Goal: Task Accomplishment & Management: Complete application form

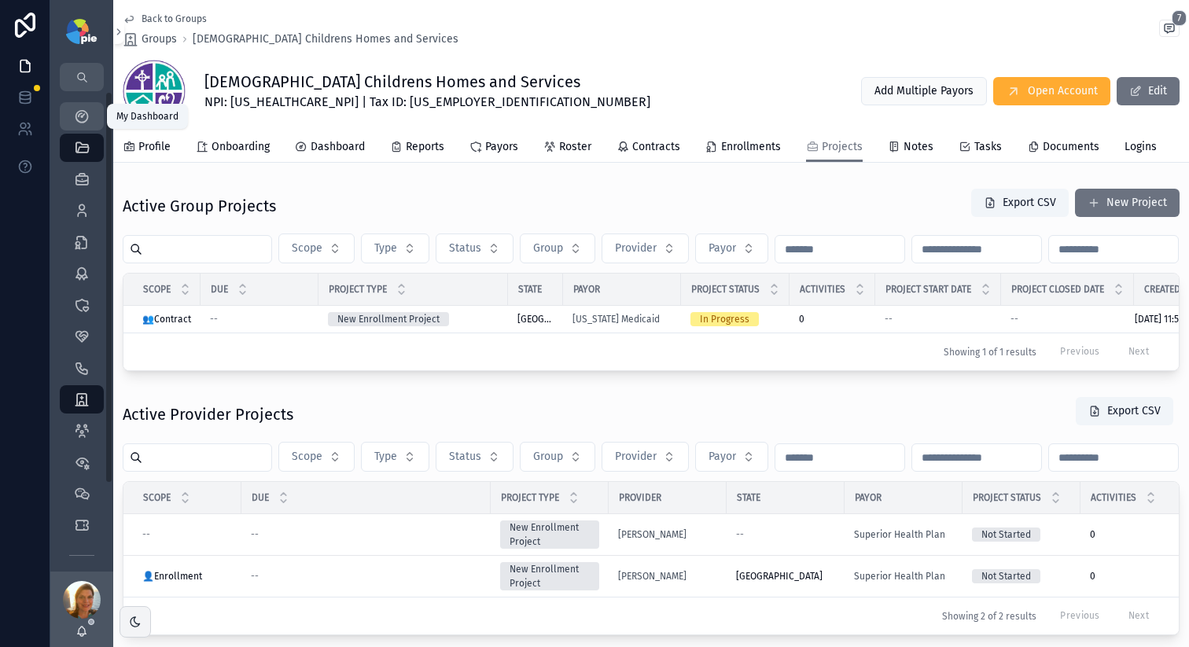
click at [79, 119] on icon "scrollable content" at bounding box center [82, 117] width 16 height 16
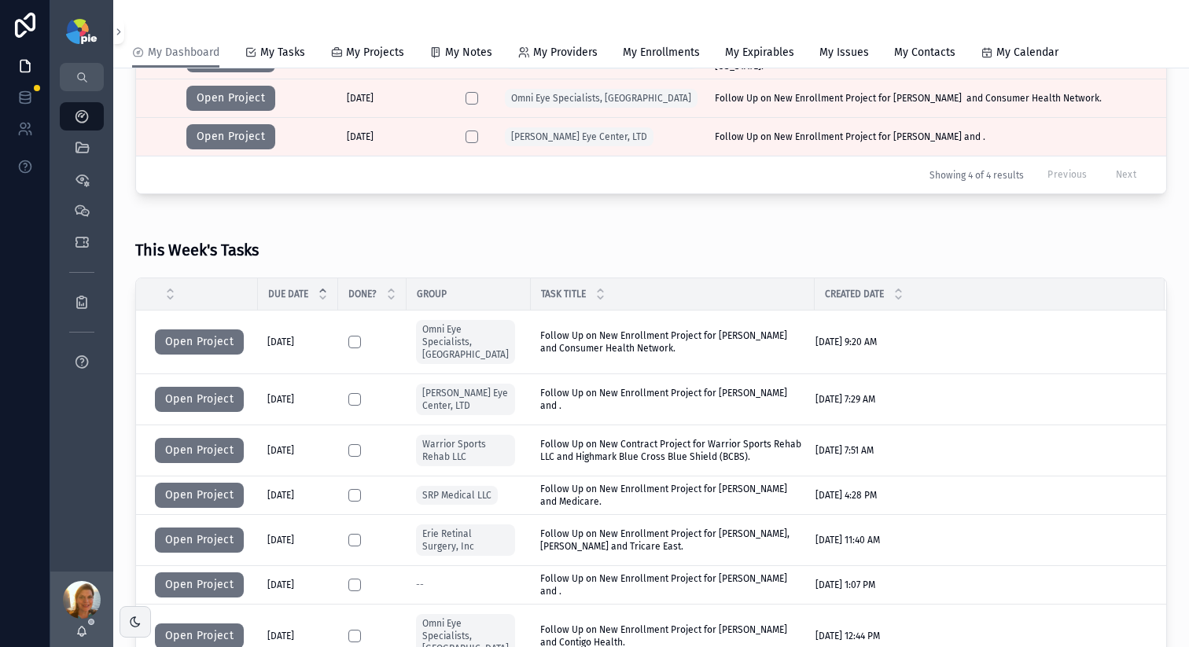
scroll to position [69, 0]
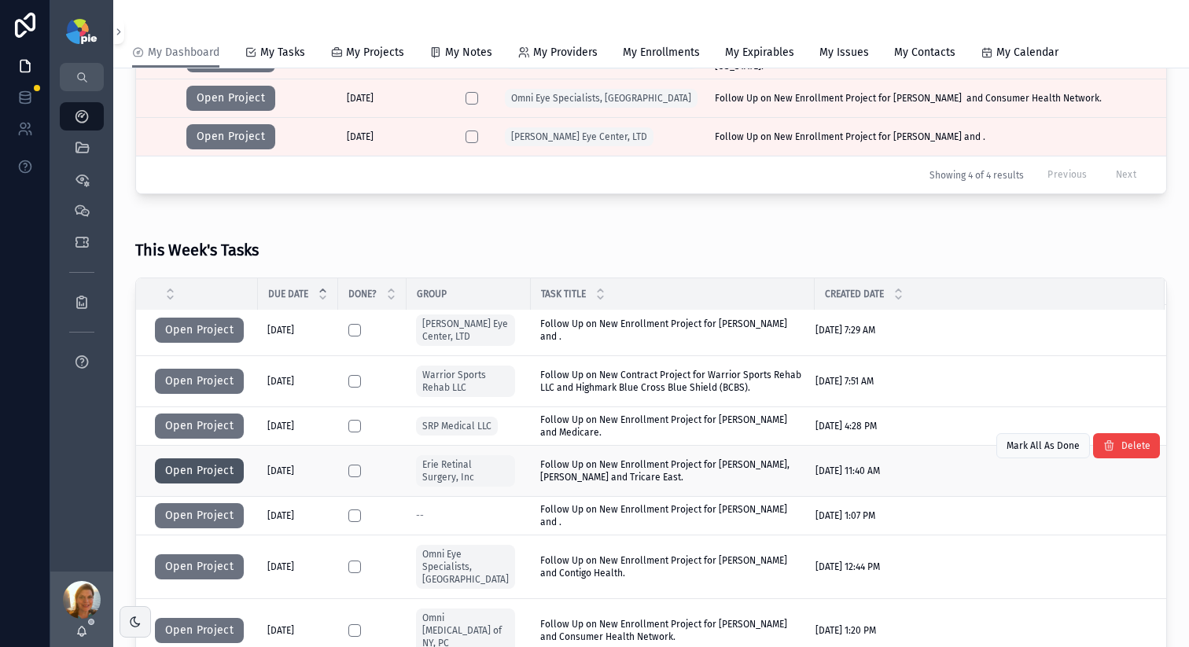
click at [214, 459] on button "Open Project" at bounding box center [199, 471] width 89 height 25
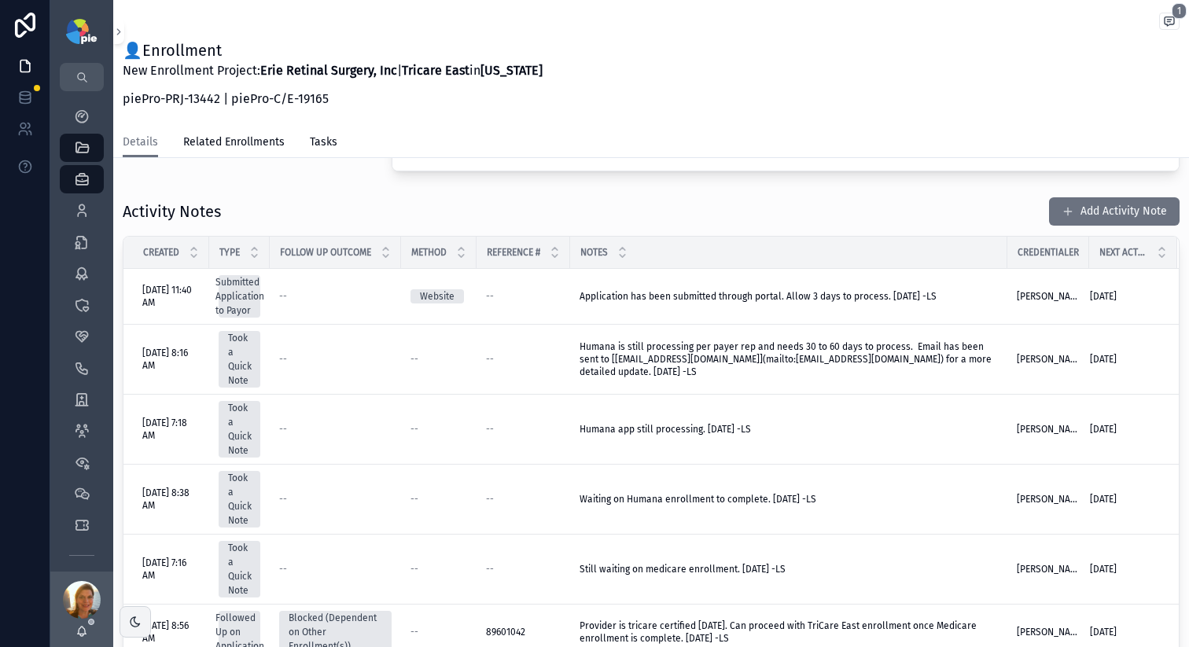
scroll to position [593, 0]
click at [951, 208] on button "Add Activity Note" at bounding box center [1114, 211] width 131 height 28
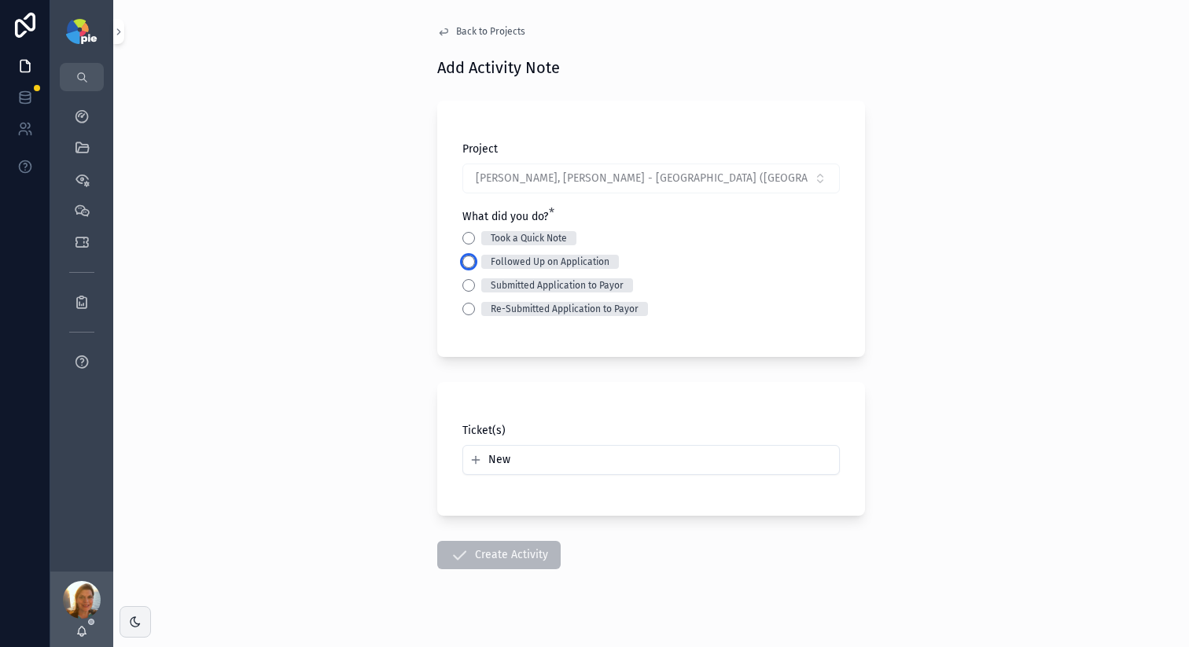
click at [462, 258] on button "Followed Up on Application" at bounding box center [468, 262] width 13 height 13
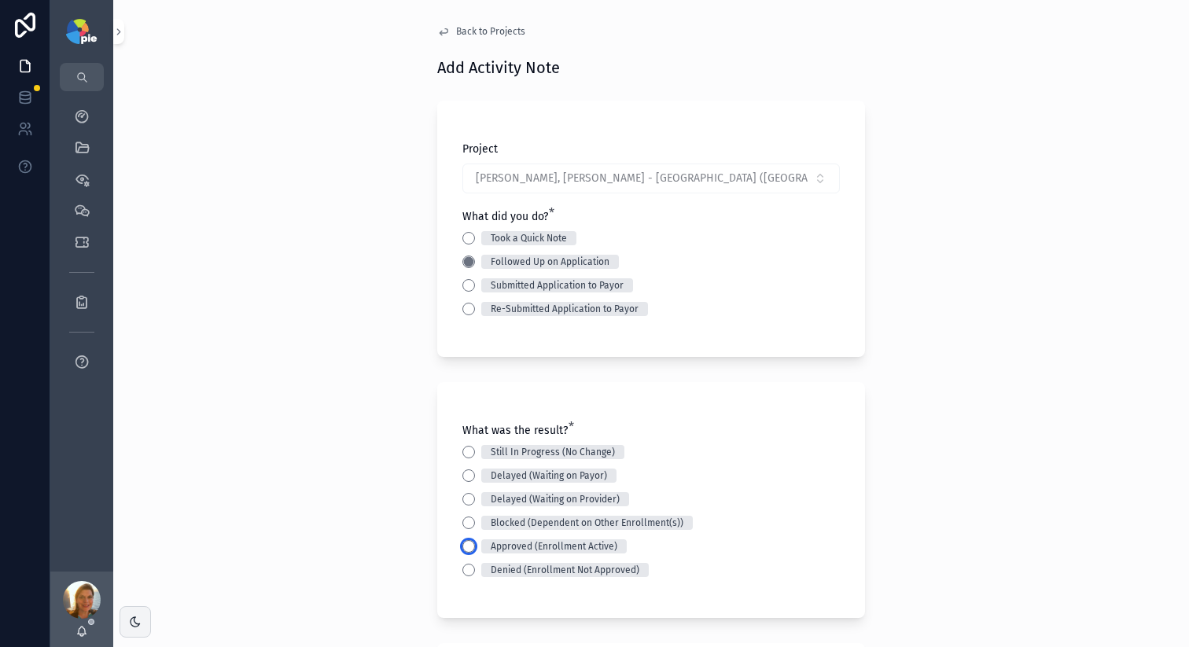
click at [462, 466] on button "Approved (Enrollment Active)" at bounding box center [468, 546] width 13 height 13
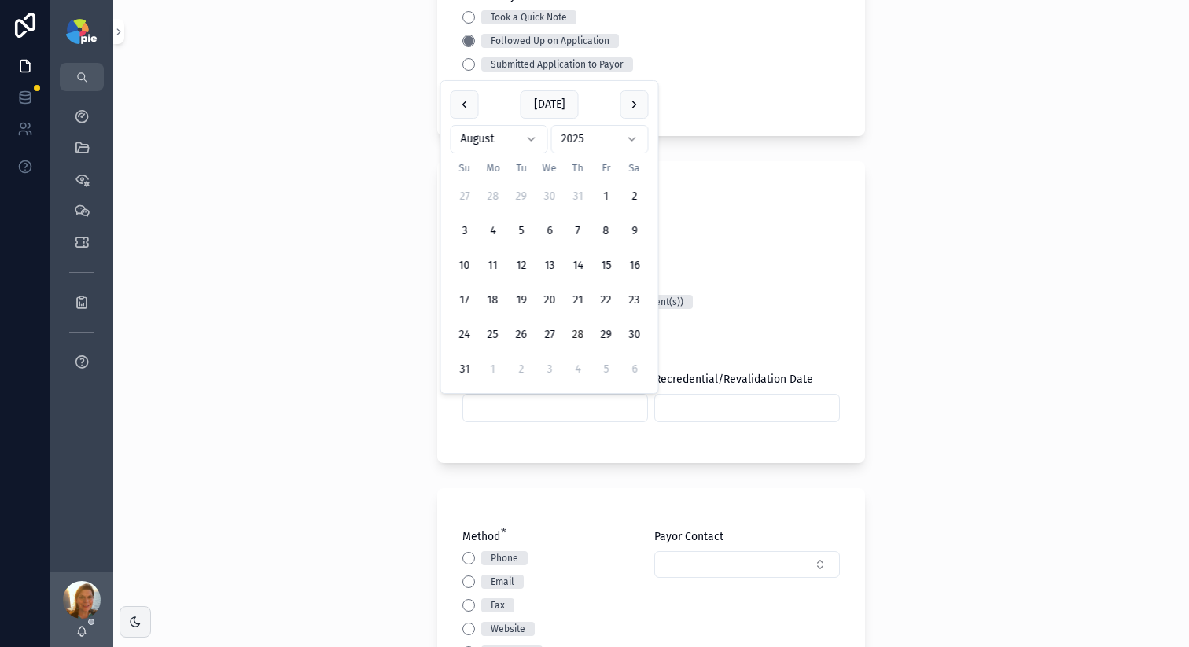
click at [546, 403] on input "scrollable content" at bounding box center [555, 408] width 184 height 22
click at [488, 334] on button "25" at bounding box center [493, 335] width 28 height 28
type input "*********"
click at [322, 326] on div "Back to Projects Add Activity Note Project [PERSON_NAME], [PERSON_NAME] - [GEOG…" at bounding box center [651, 102] width 1076 height 647
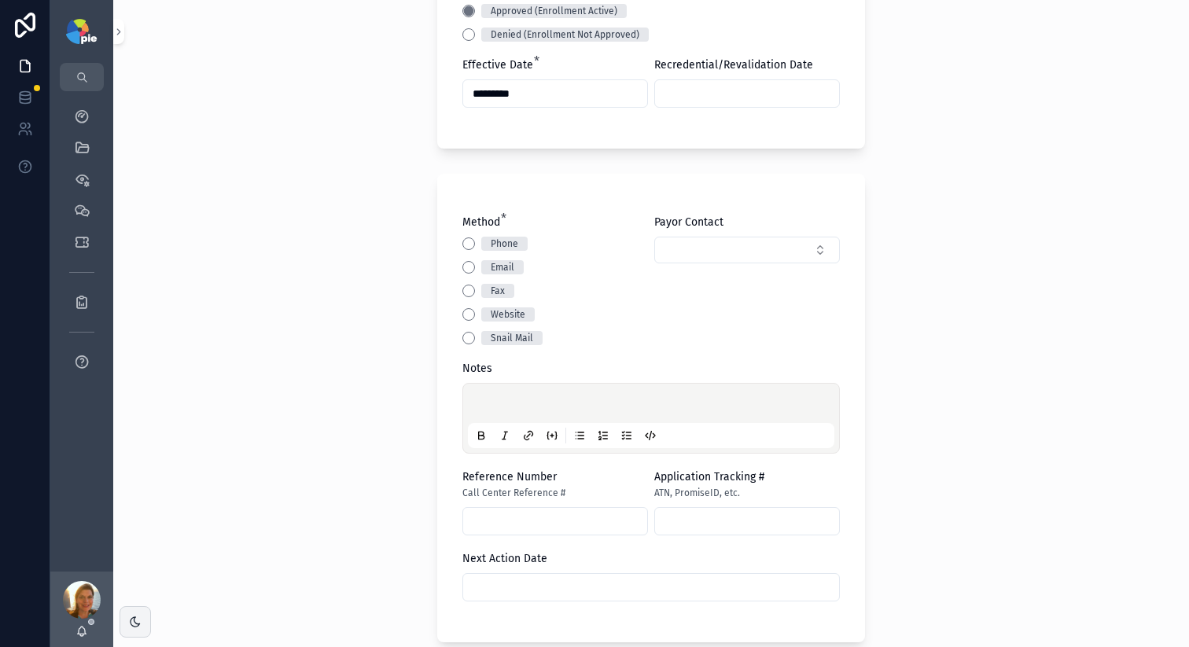
scroll to position [562, 0]
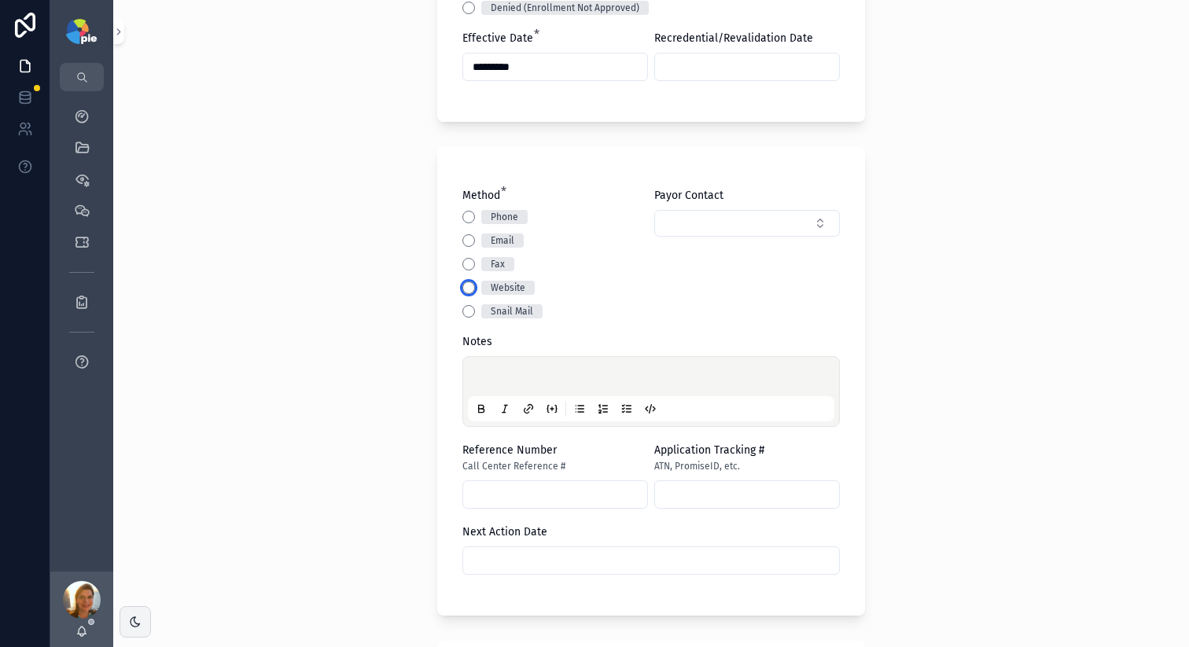
click at [468, 288] on button "Website" at bounding box center [468, 288] width 13 height 13
click at [554, 371] on p "scrollable content" at bounding box center [654, 379] width 367 height 16
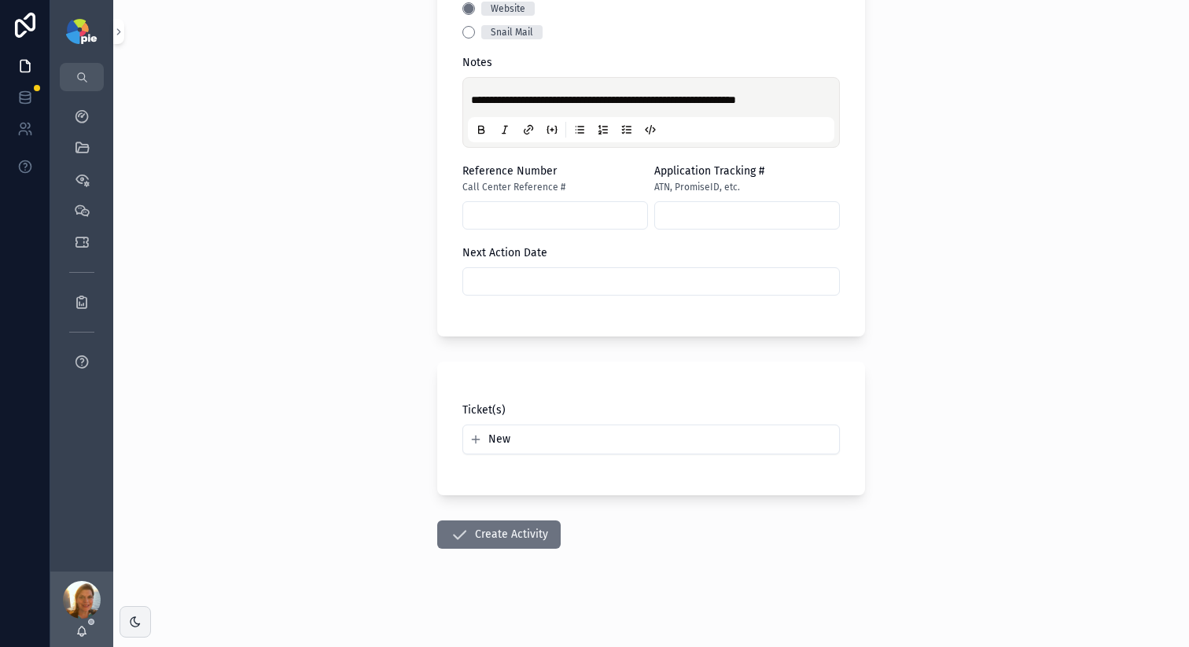
scroll to position [844, 0]
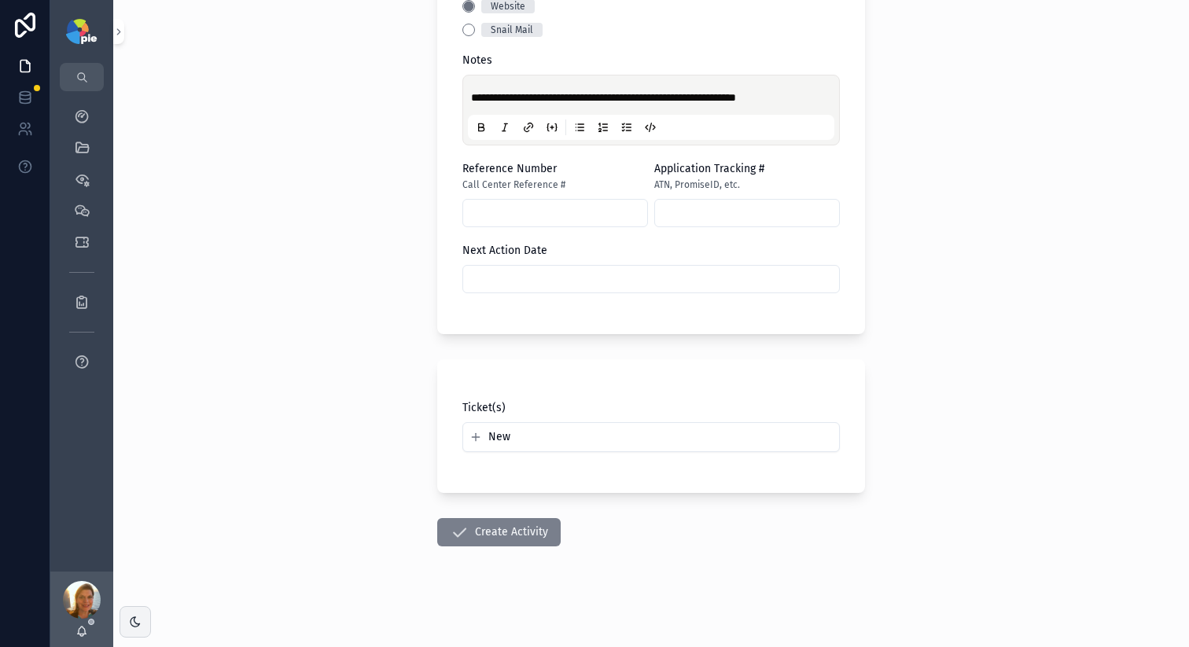
click at [532, 466] on button "Create Activity" at bounding box center [498, 532] width 123 height 28
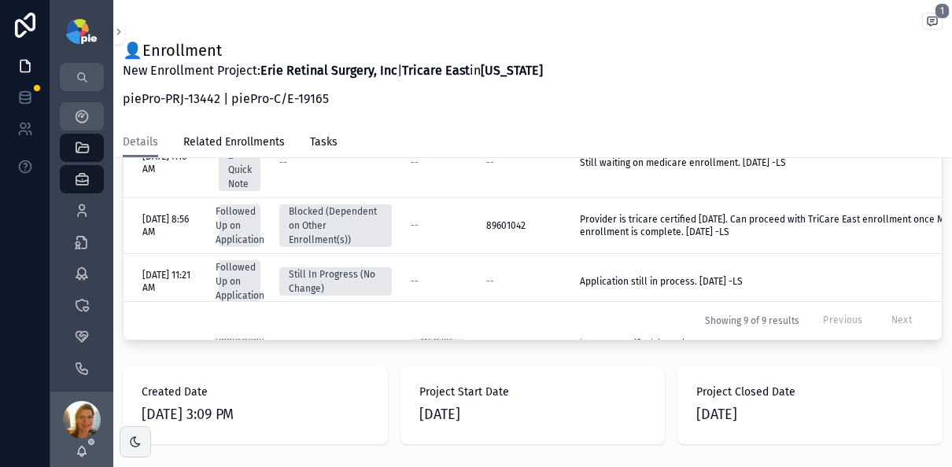
scroll to position [289, 0]
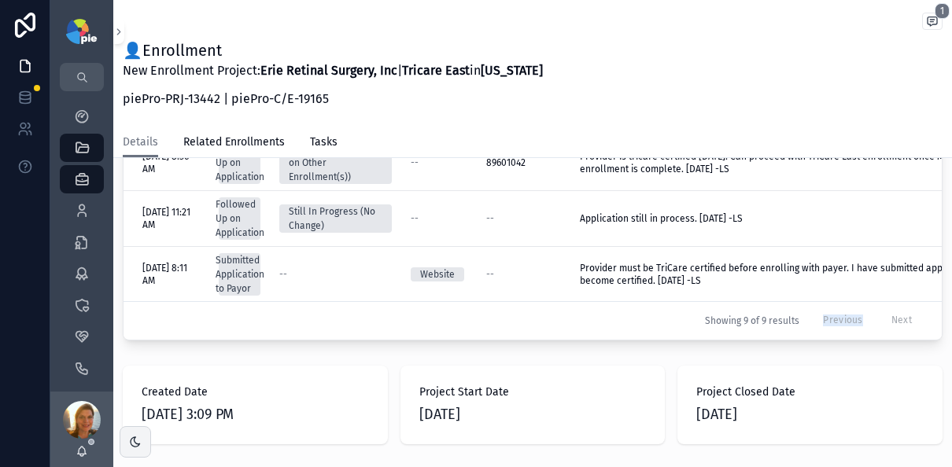
drag, startPoint x: 651, startPoint y: 322, endPoint x: 784, endPoint y: 330, distance: 133.2
click at [788, 333] on div "Created Type Follow Up Outcome Method Reference # Notes Credentialer Next Actio…" at bounding box center [532, 164] width 818 height 351
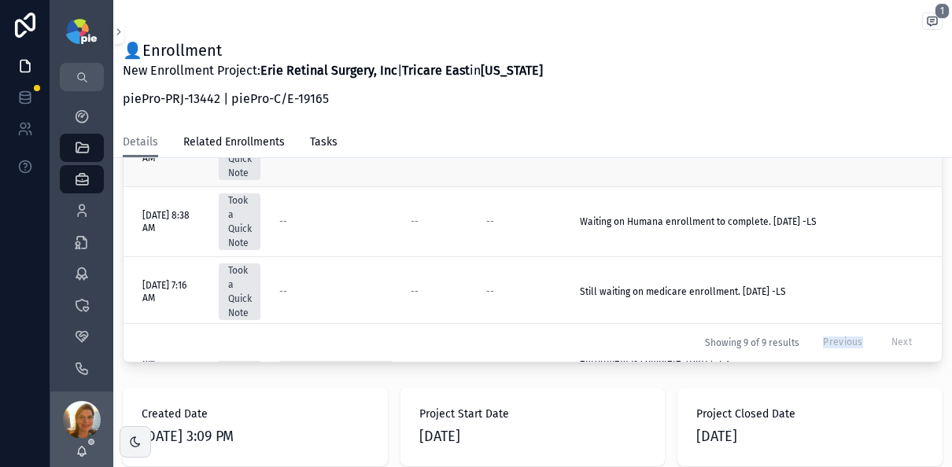
scroll to position [0, 0]
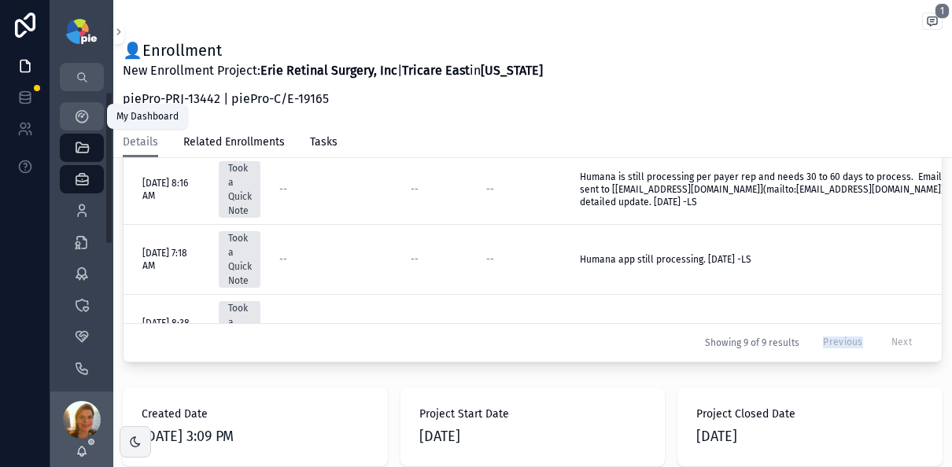
drag, startPoint x: 74, startPoint y: 112, endPoint x: 193, endPoint y: 241, distance: 175.9
click at [74, 112] on icon "scrollable content" at bounding box center [82, 117] width 16 height 16
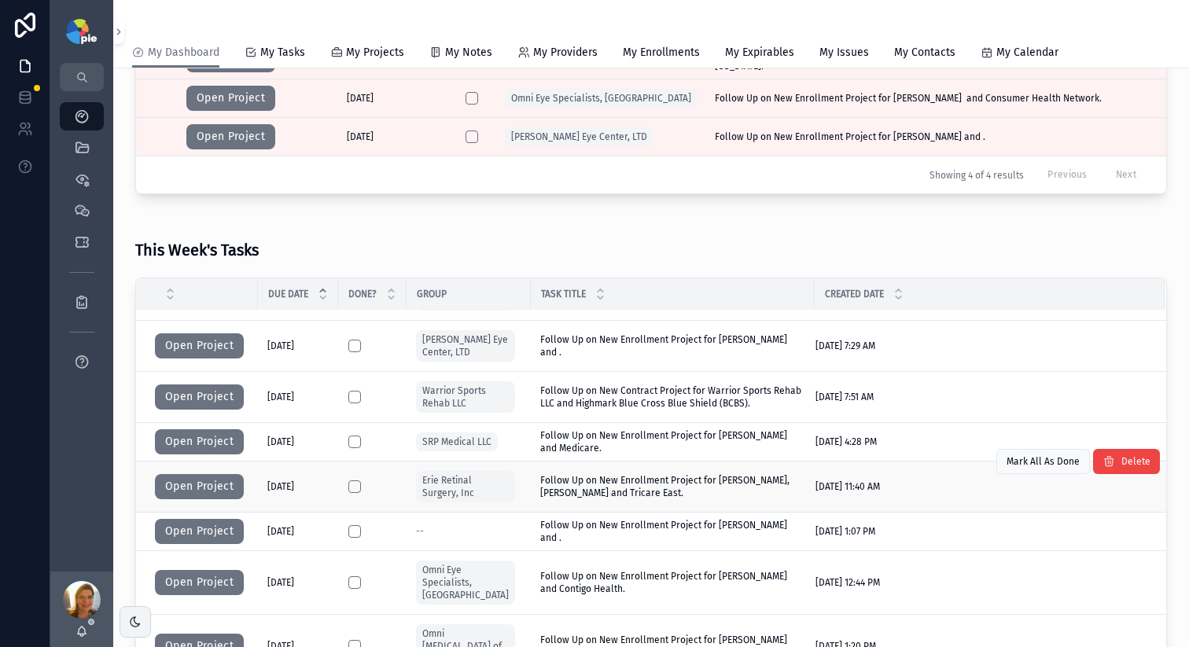
scroll to position [69, 0]
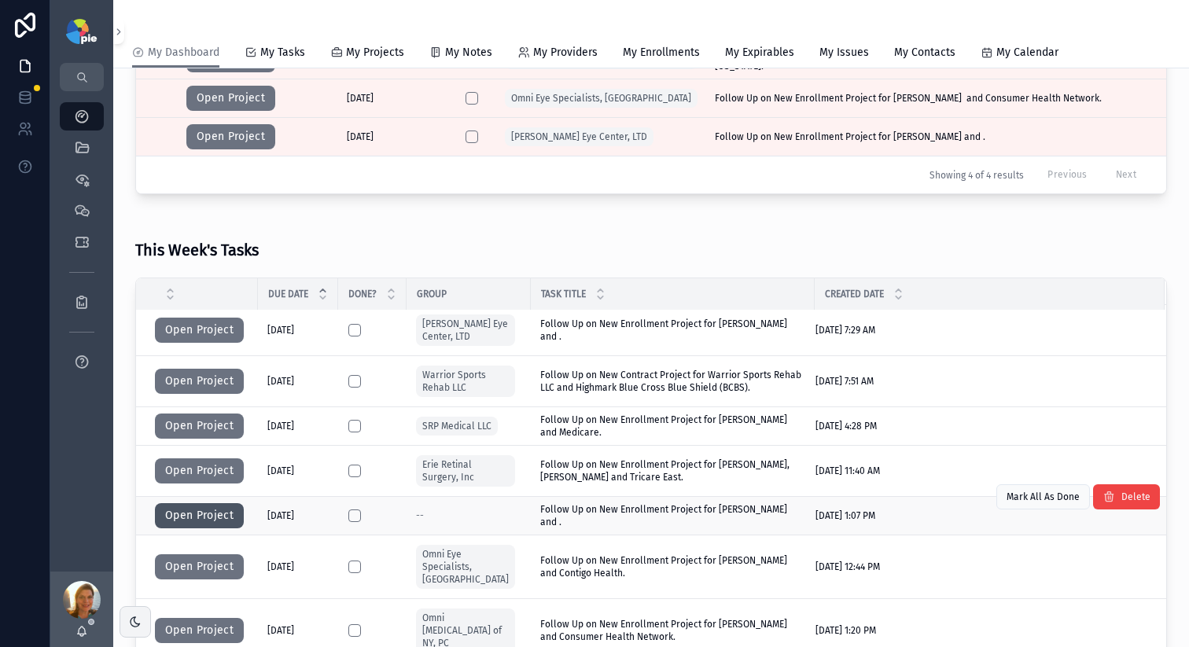
click at [214, 466] on button "Open Project" at bounding box center [199, 515] width 89 height 25
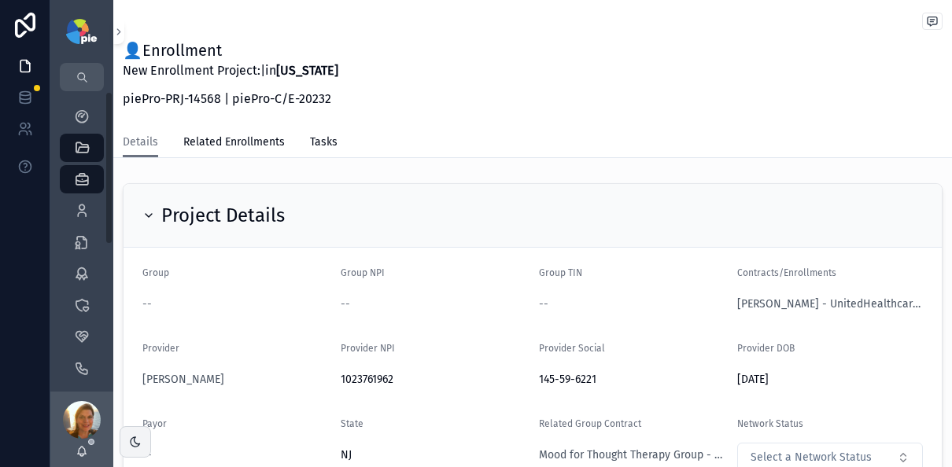
click at [147, 210] on icon "scrollable content" at bounding box center [148, 215] width 13 height 13
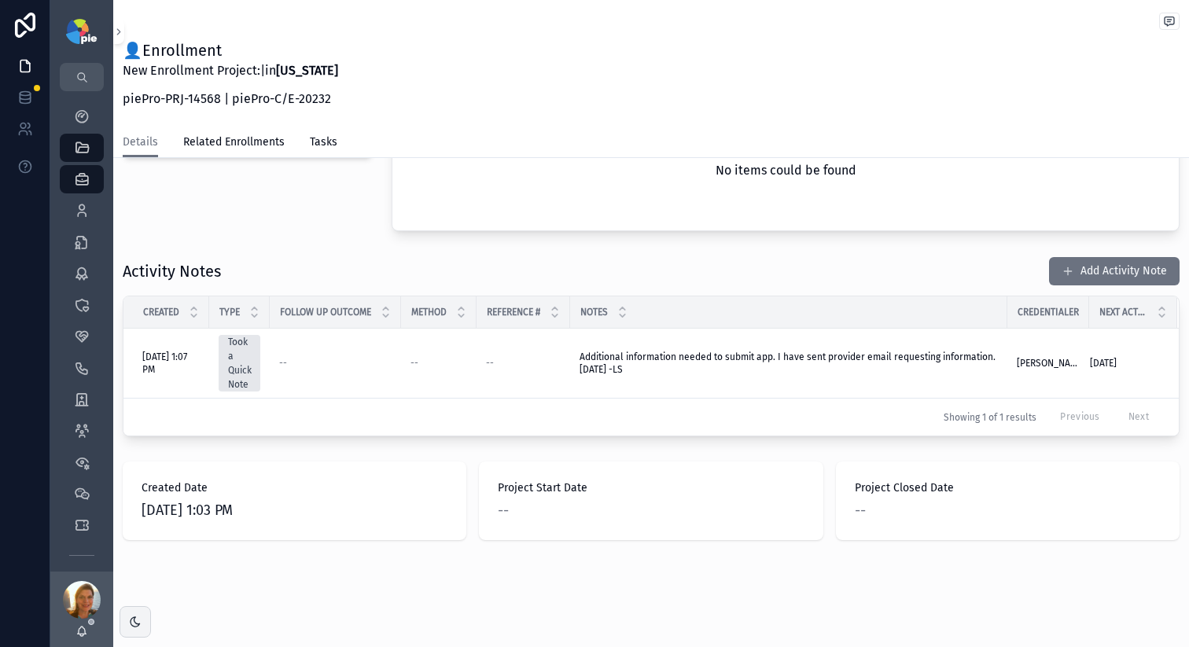
scroll to position [222, 0]
click at [951, 270] on span "scrollable content" at bounding box center [1068, 272] width 13 height 13
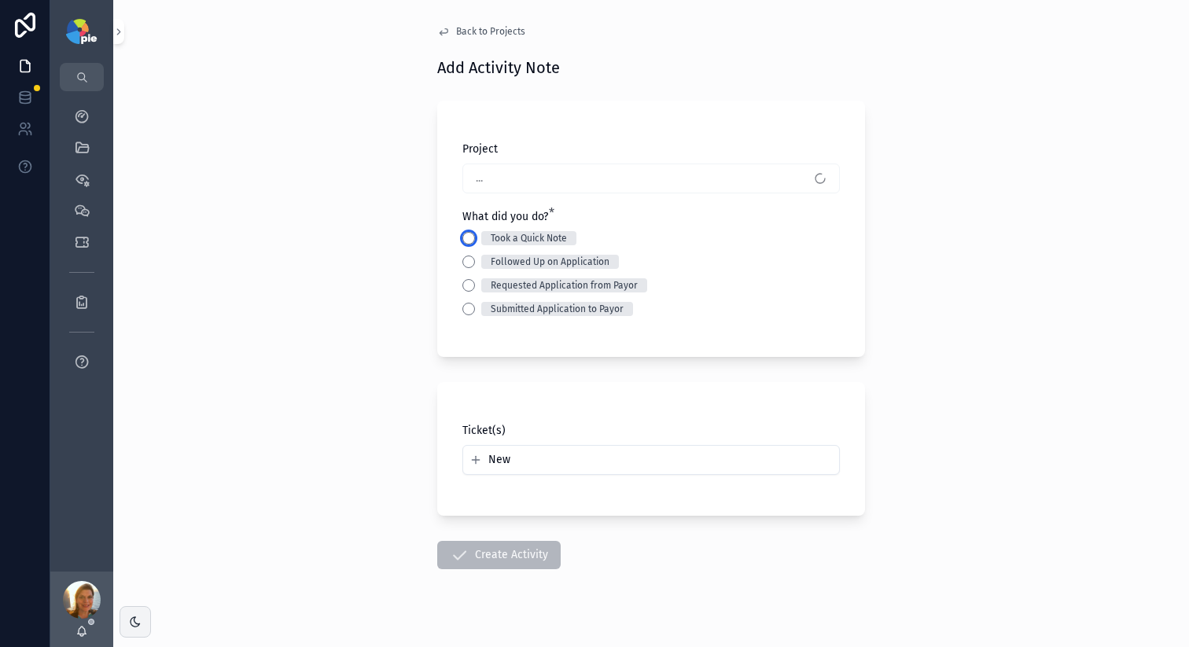
click at [462, 240] on button "Took a Quick Note" at bounding box center [468, 238] width 13 height 13
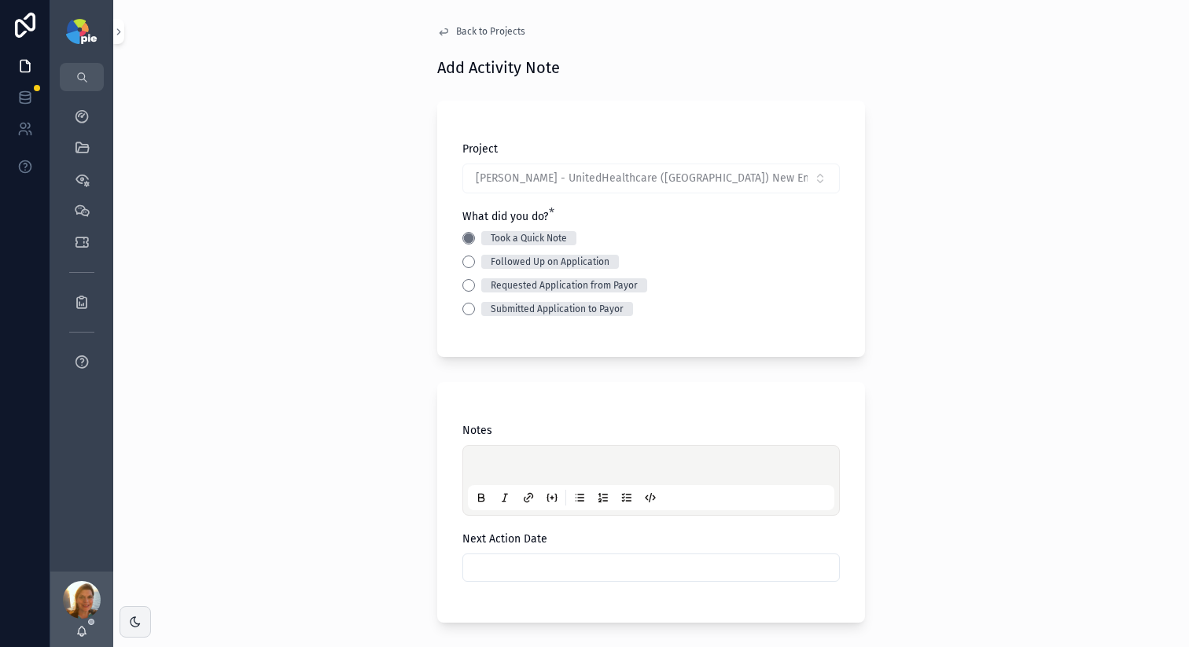
click at [510, 455] on div "scrollable content" at bounding box center [651, 481] width 367 height 60
click at [510, 456] on div "scrollable content" at bounding box center [651, 481] width 367 height 60
click at [508, 460] on p "scrollable content" at bounding box center [654, 468] width 367 height 16
click at [531, 466] on input "scrollable content" at bounding box center [651, 568] width 376 height 22
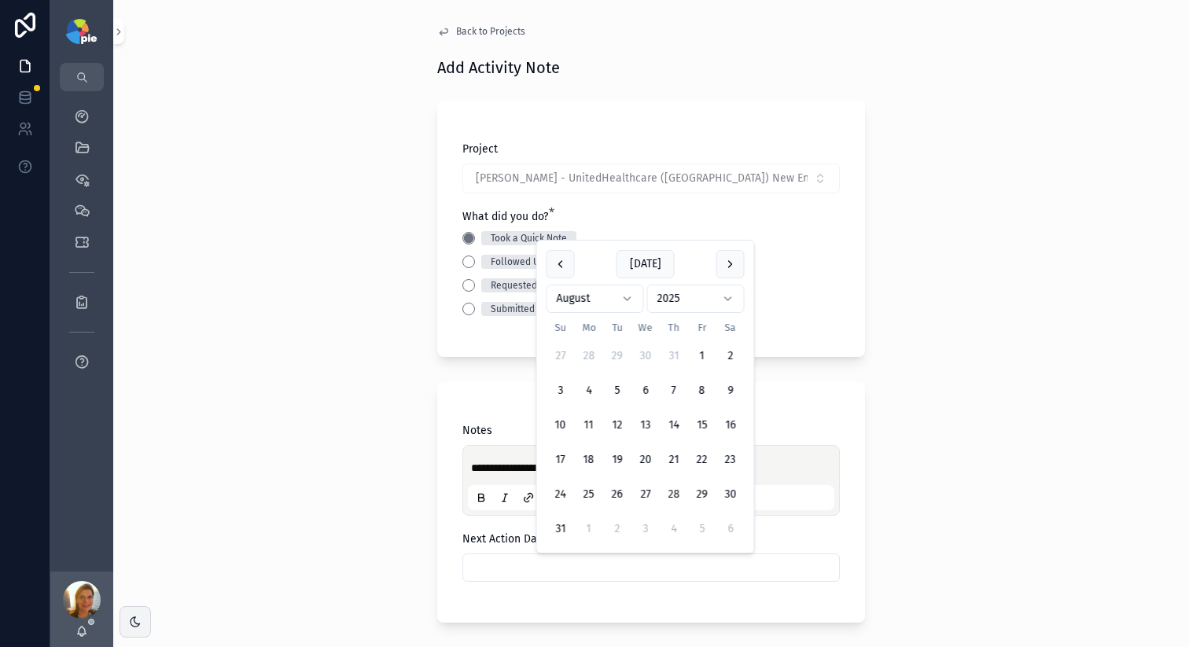
click at [595, 301] on html "**********" at bounding box center [594, 323] width 1189 height 647
click at [619, 396] on button "2" at bounding box center [617, 391] width 28 height 28
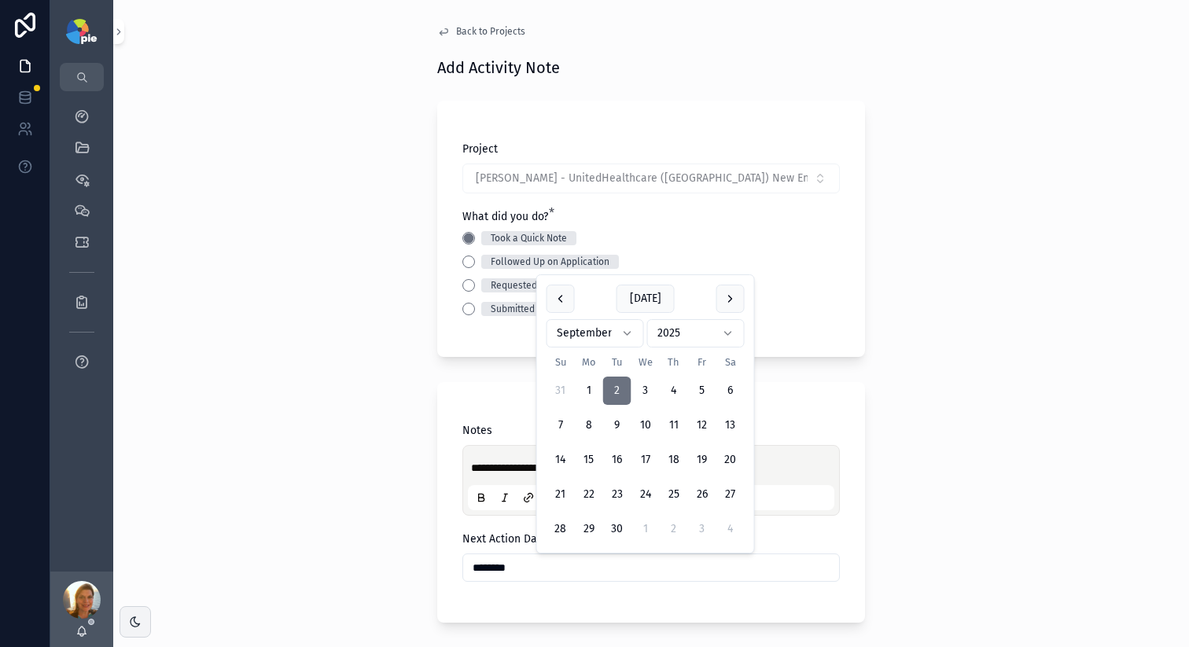
type input "********"
click at [285, 362] on div "**********" at bounding box center [651, 323] width 1076 height 647
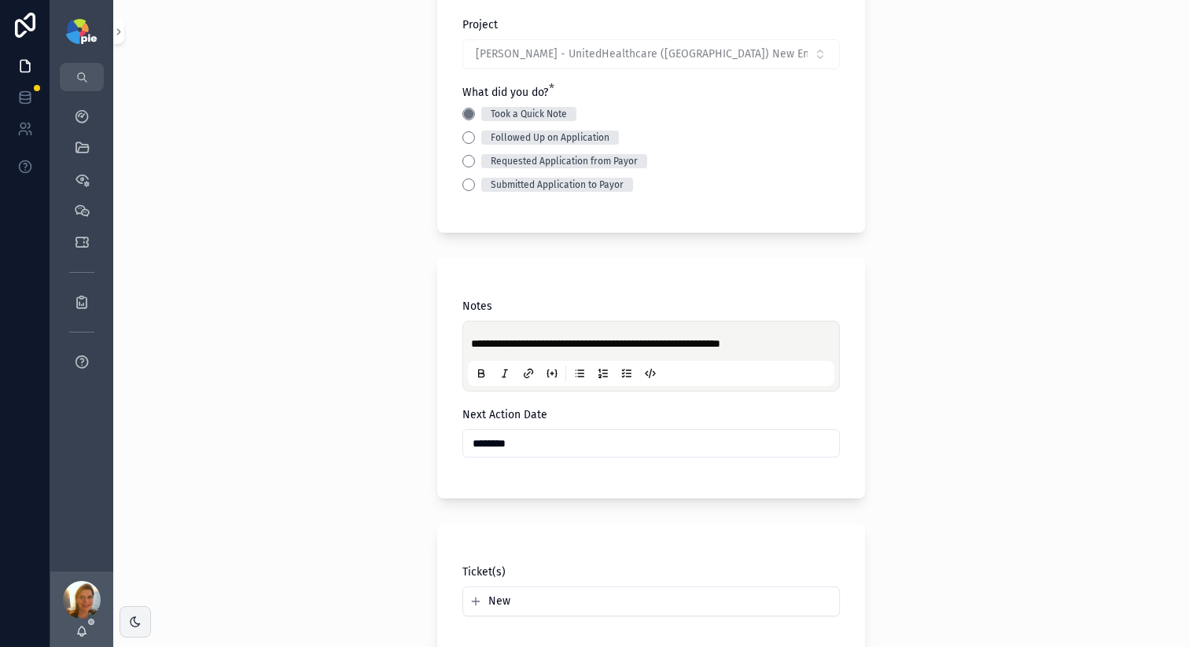
scroll to position [289, 0]
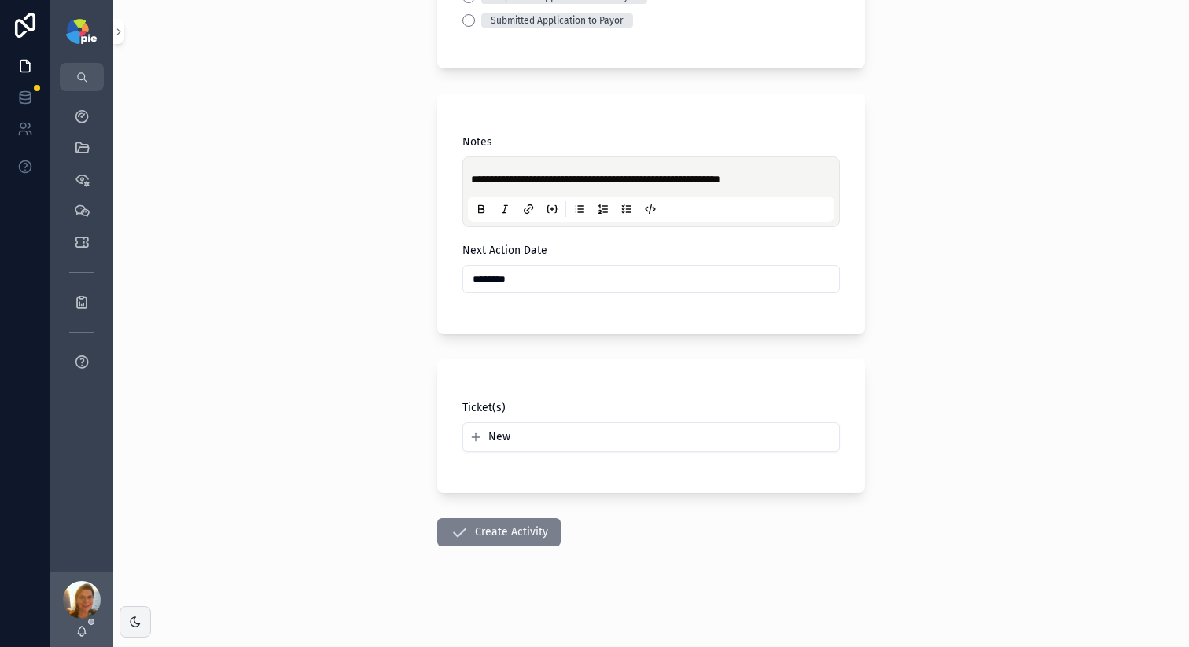
click at [536, 466] on button "Create Activity" at bounding box center [498, 532] width 123 height 28
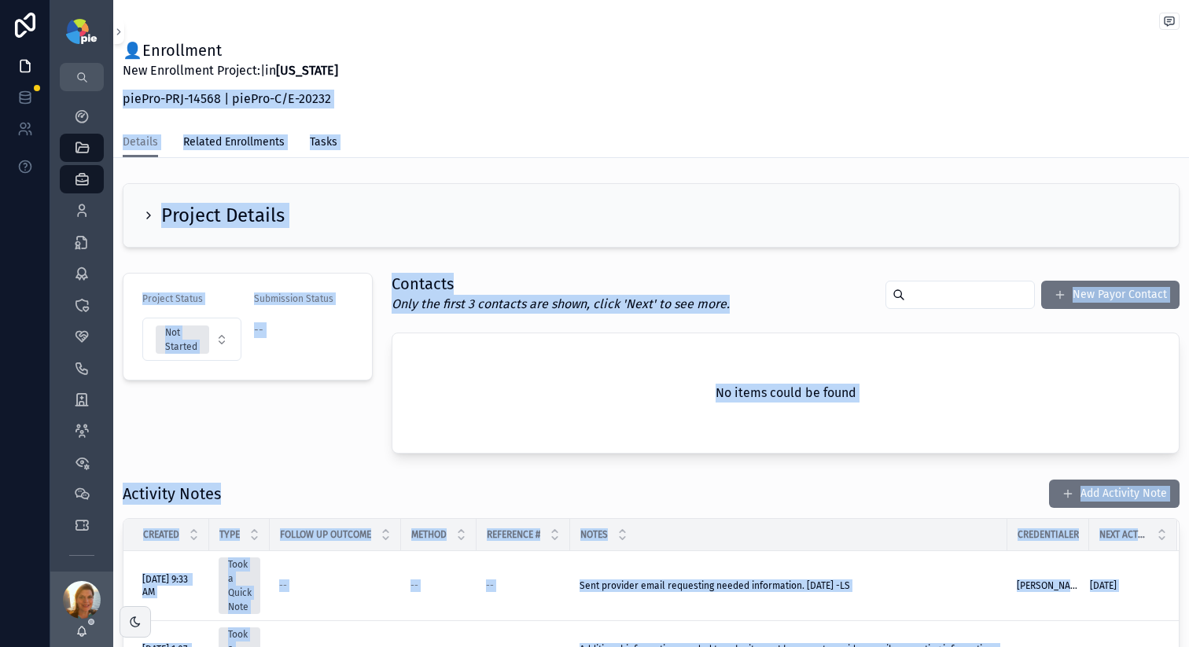
drag, startPoint x: 702, startPoint y: 70, endPoint x: 709, endPoint y: -31, distance: 100.9
click at [709, 0] on html "My Dashboard QuickLinks Projects 4,141 Providers 296 Enrollments 3,468 Contract…" at bounding box center [594, 323] width 1189 height 647
click at [92, 113] on div "My Dashboard" at bounding box center [81, 116] width 25 height 25
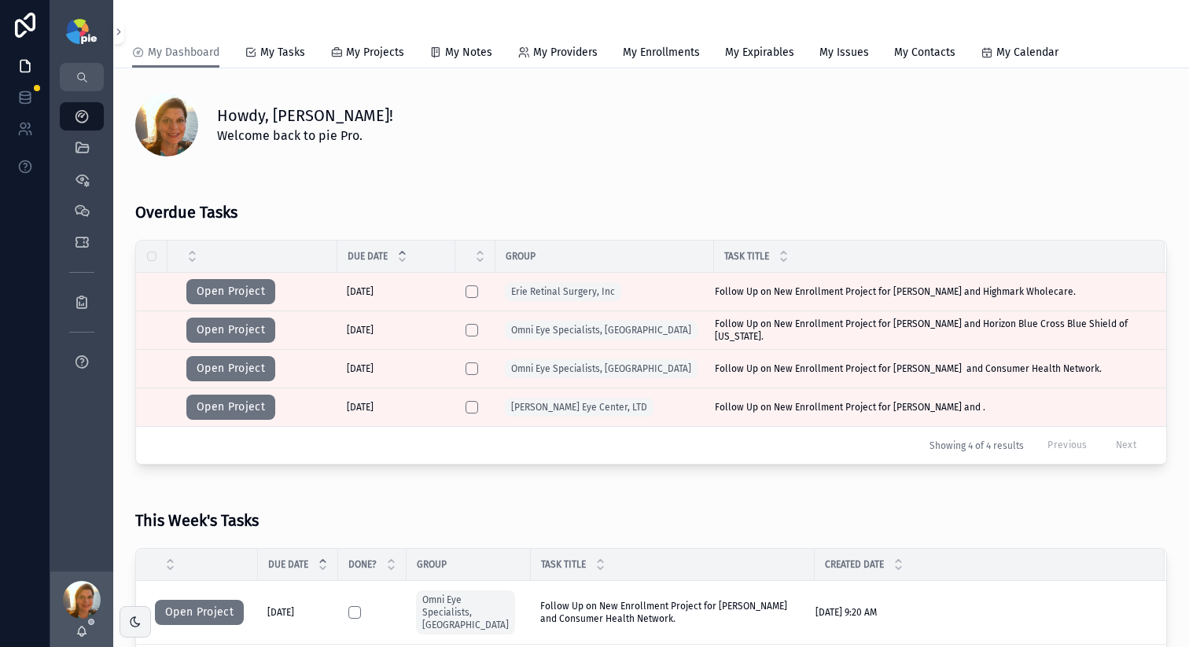
drag, startPoint x: 614, startPoint y: 160, endPoint x: 632, endPoint y: 133, distance: 32.5
click at [632, 133] on div "Howdy, [PERSON_NAME]! Welcome back to pie Pro." at bounding box center [651, 122] width 1051 height 82
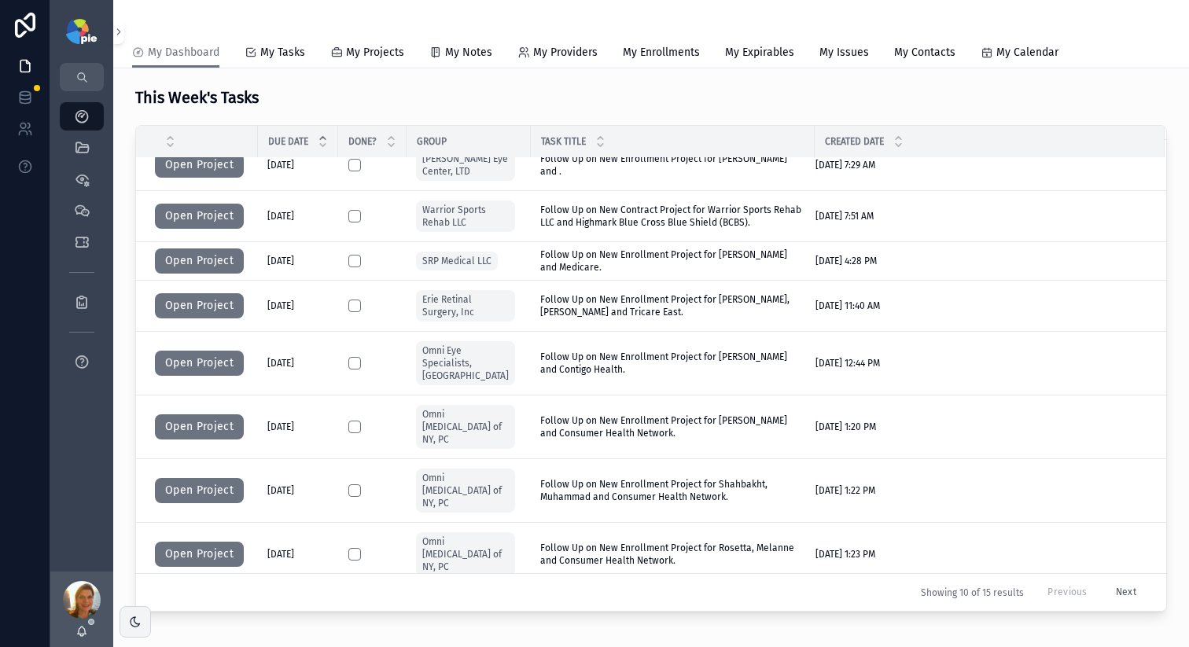
scroll to position [857, 0]
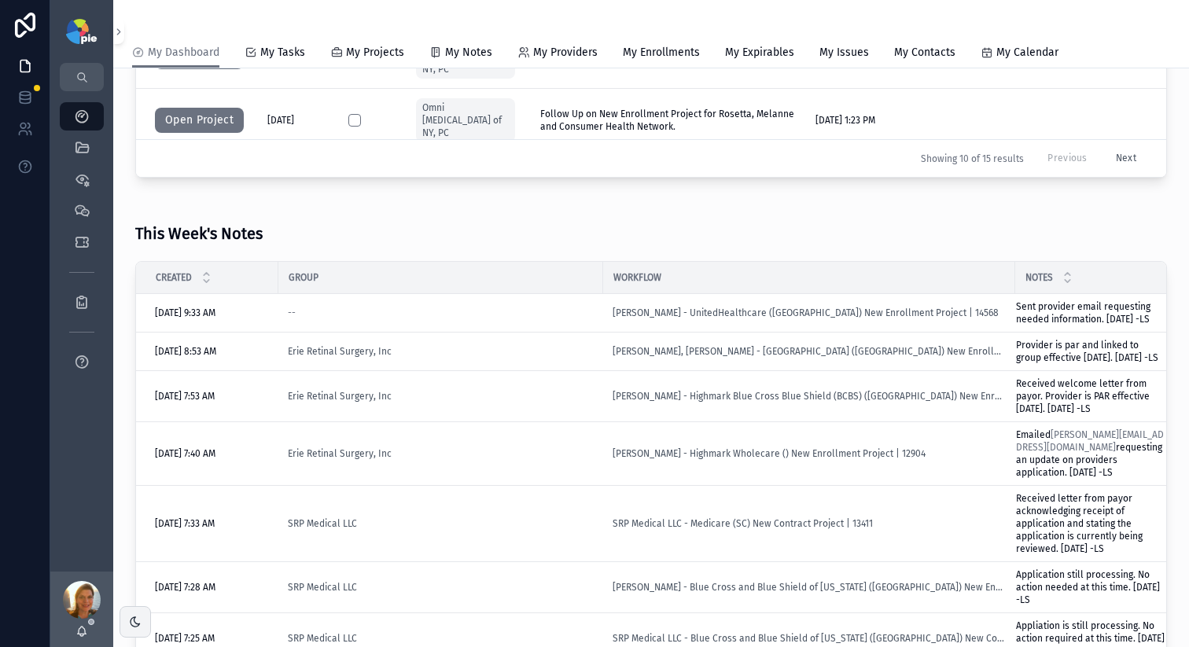
click at [951, 161] on button "Next" at bounding box center [1126, 158] width 42 height 24
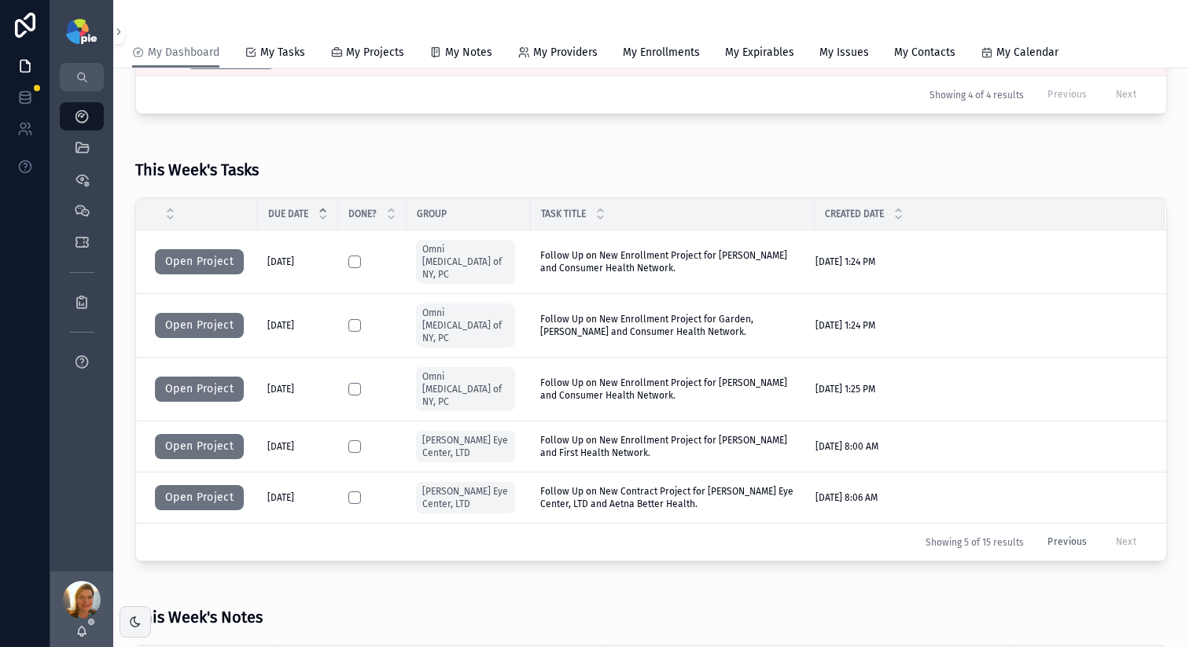
scroll to position [379, 0]
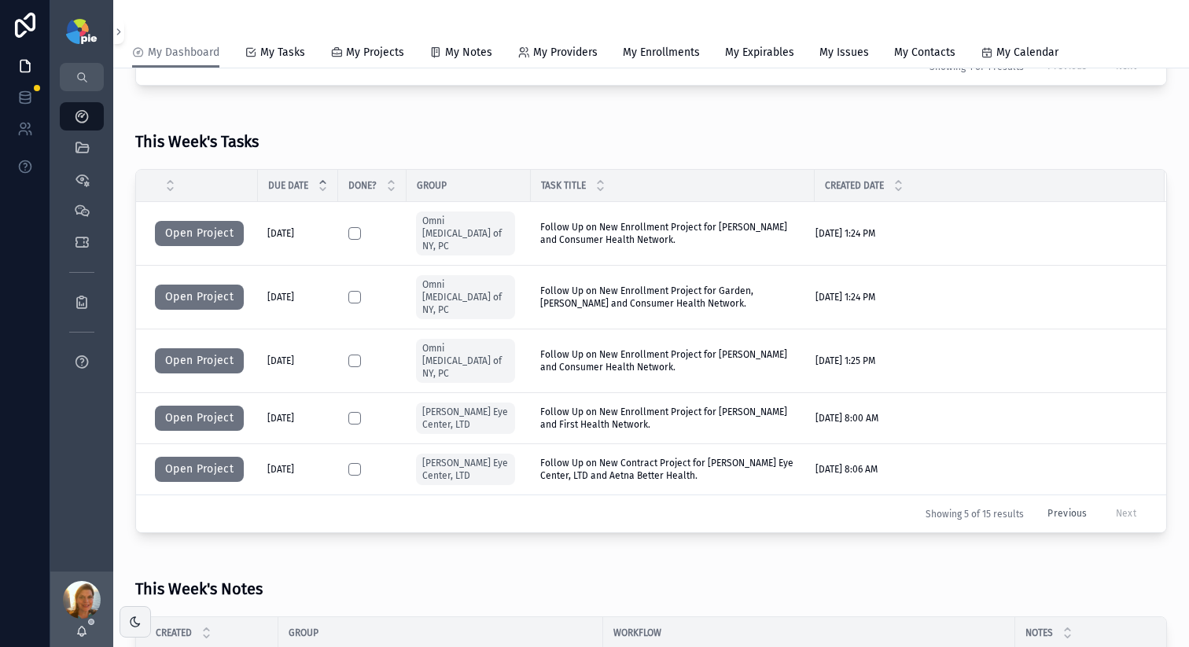
click at [951, 466] on button "Previous" at bounding box center [1067, 514] width 61 height 24
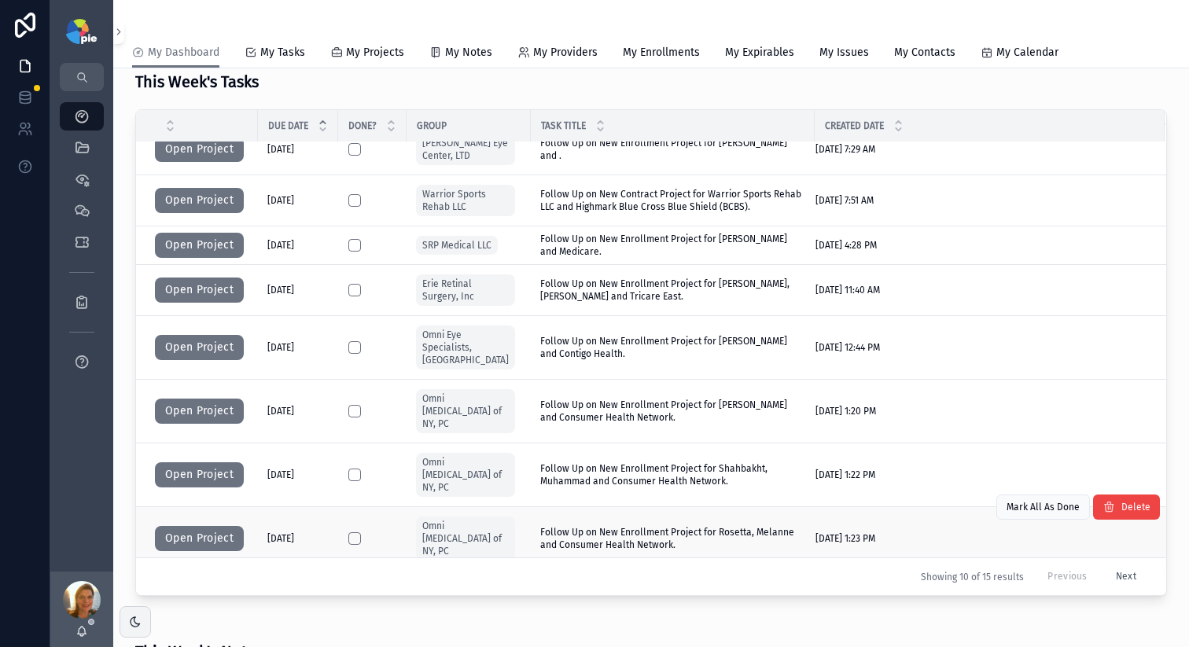
scroll to position [469, 0]
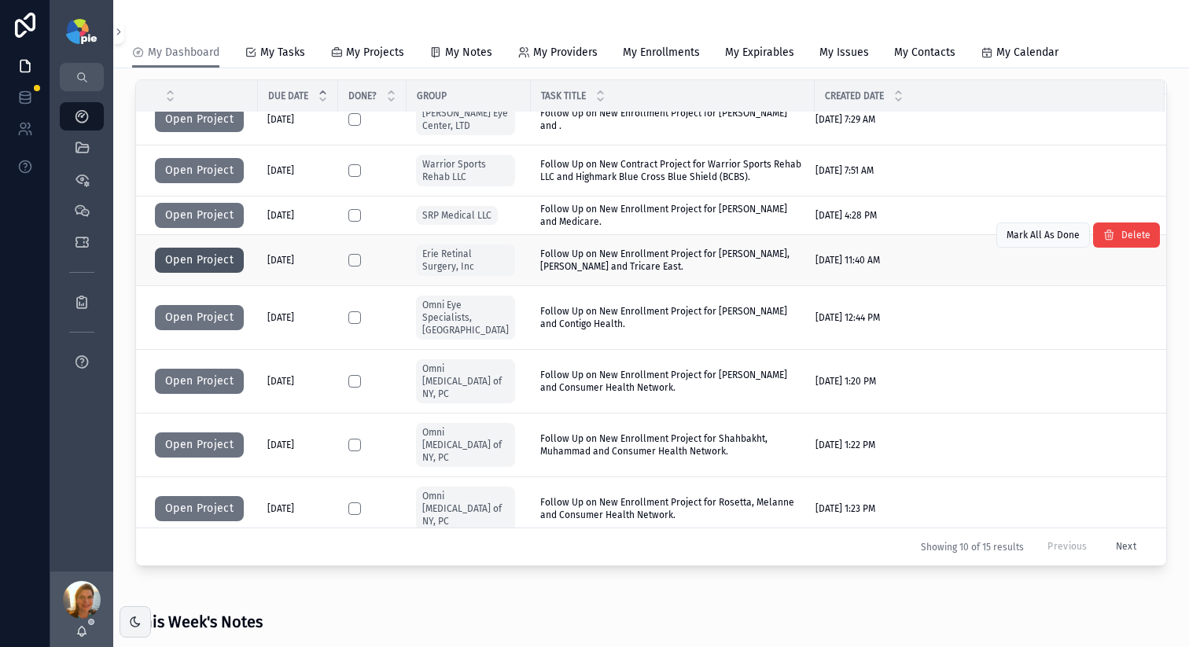
click at [199, 250] on button "Open Project" at bounding box center [199, 260] width 89 height 25
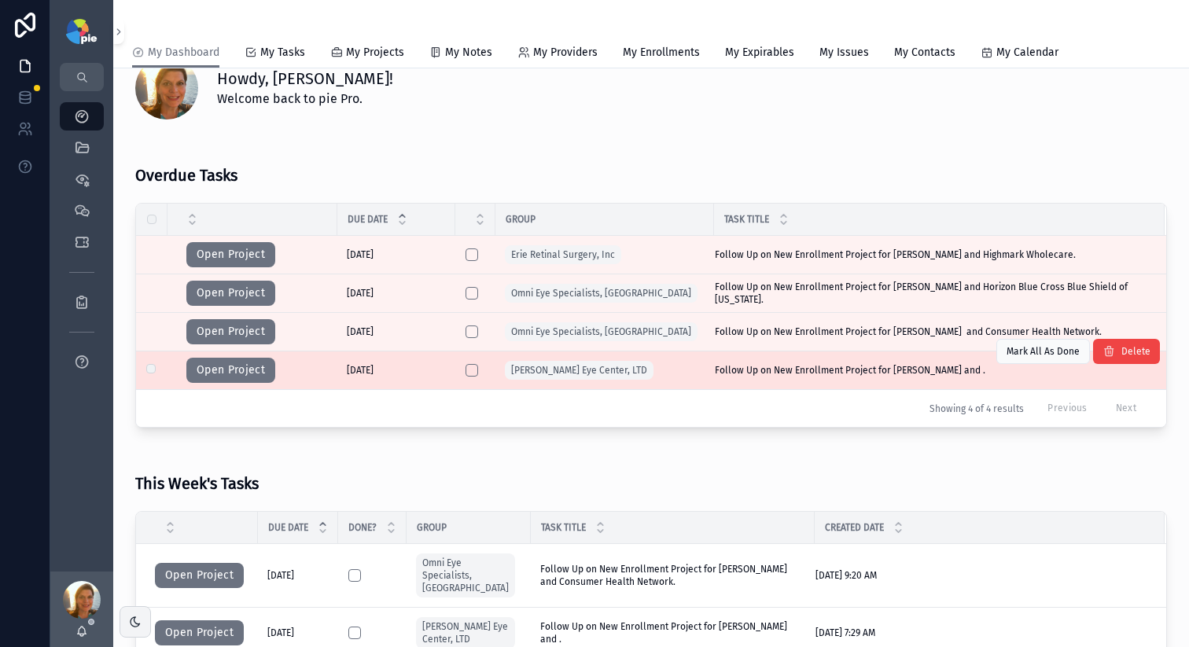
scroll to position [345, 0]
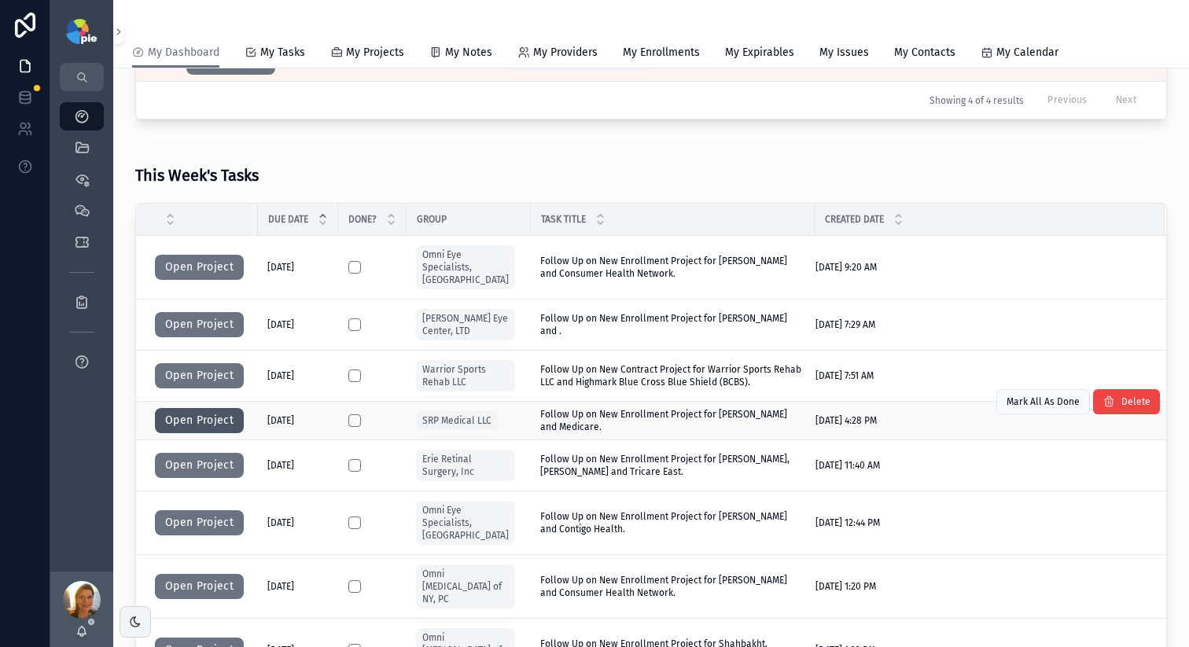
click at [223, 408] on button "Open Project" at bounding box center [199, 420] width 89 height 25
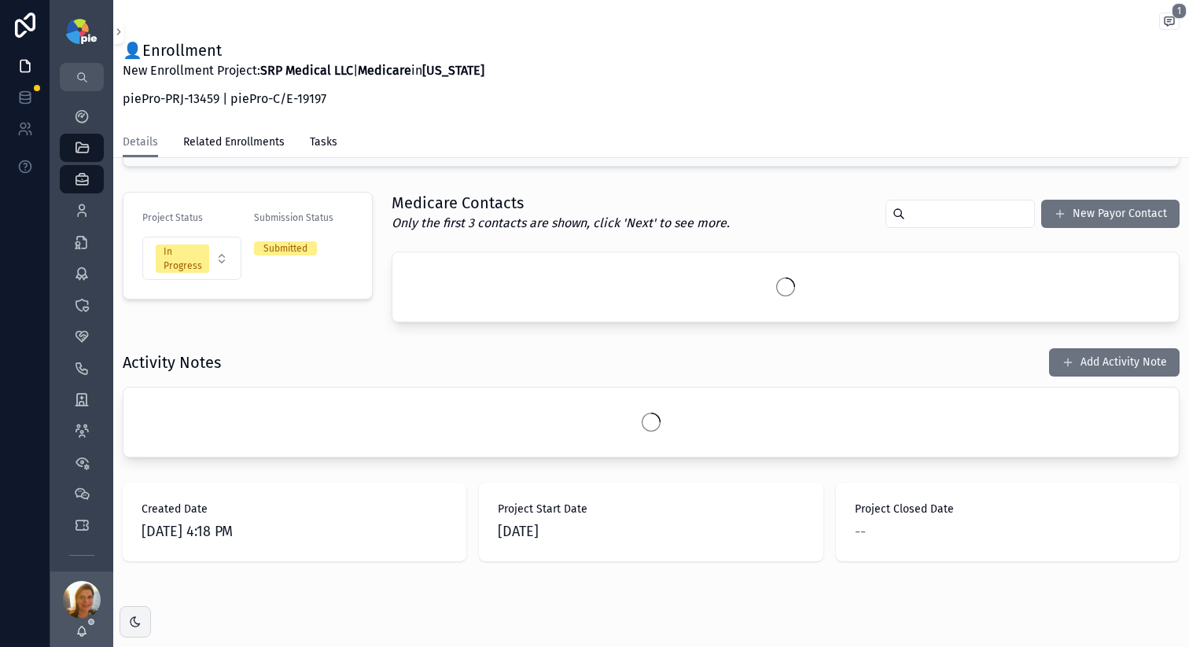
scroll to position [101, 0]
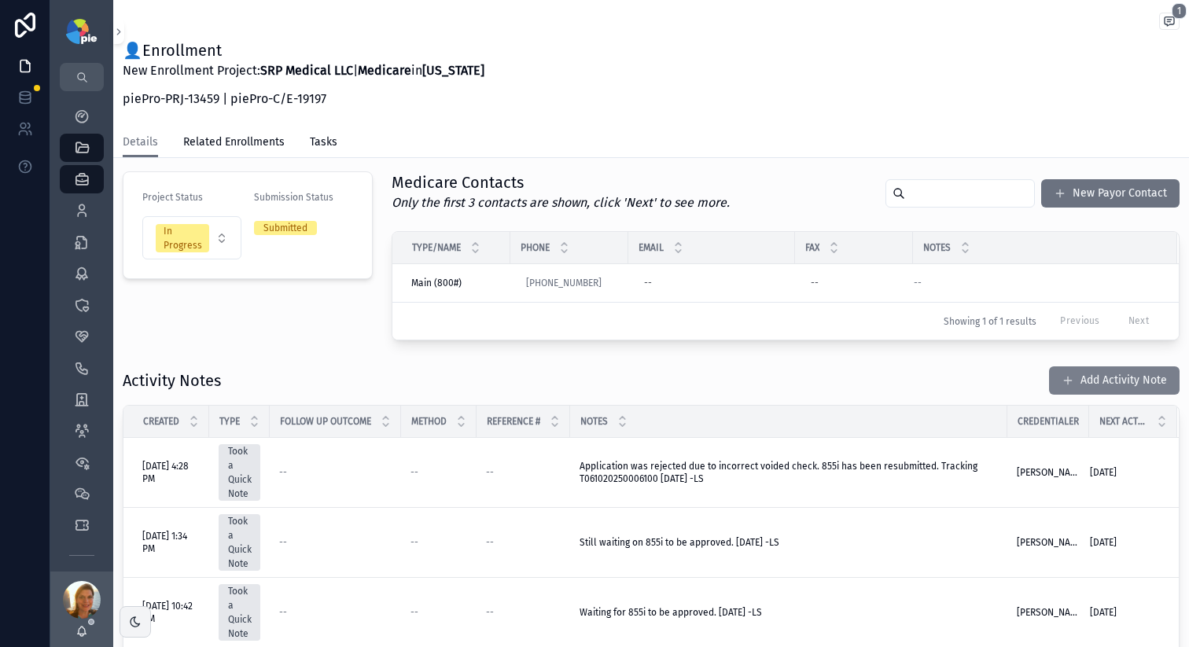
click at [951, 381] on button "Add Activity Note" at bounding box center [1114, 381] width 131 height 28
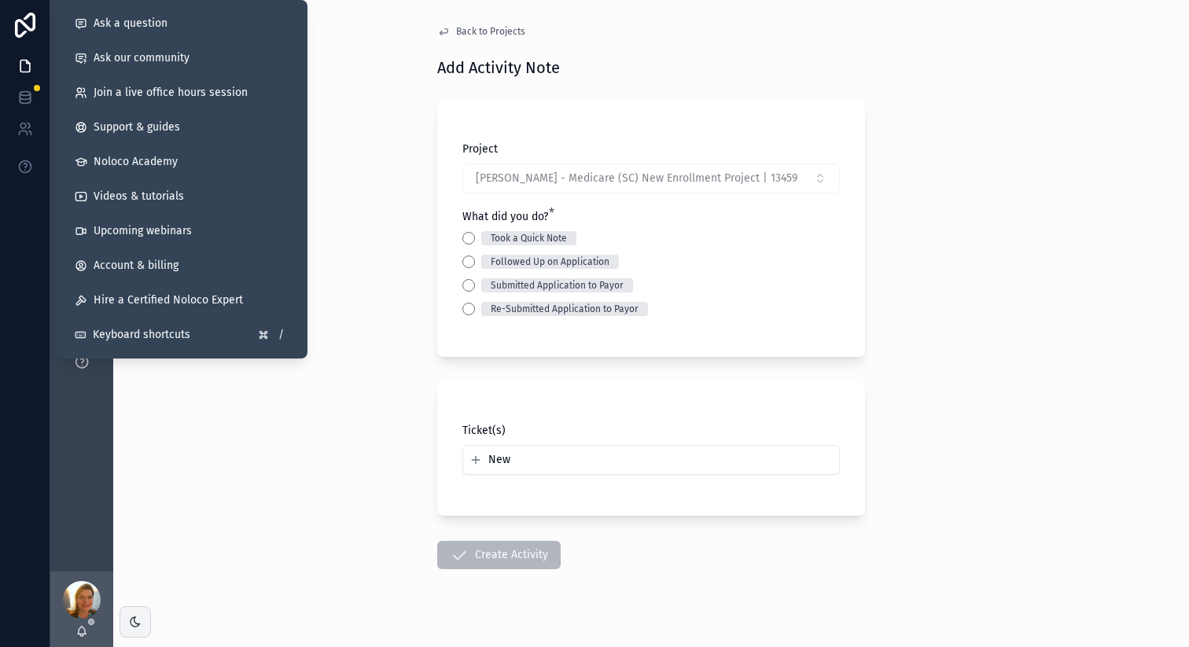
click at [391, 137] on div "Back to Projects Add Activity Note Project [PERSON_NAME] - Medicare (SC) New En…" at bounding box center [651, 323] width 1076 height 647
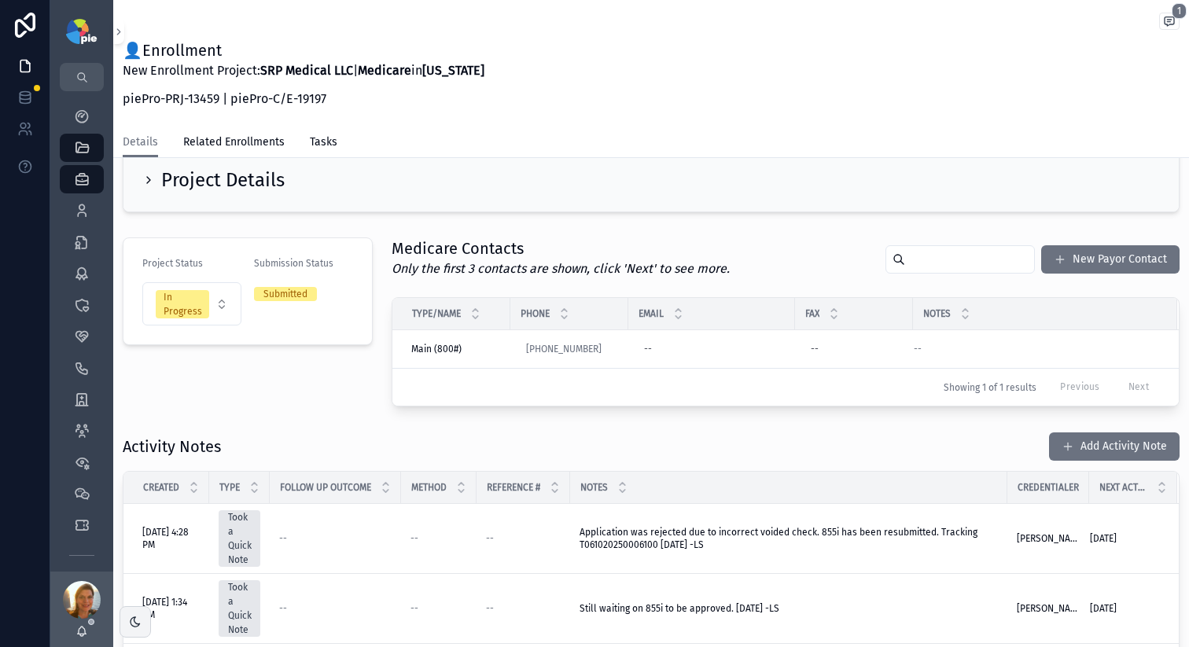
scroll to position [69, 0]
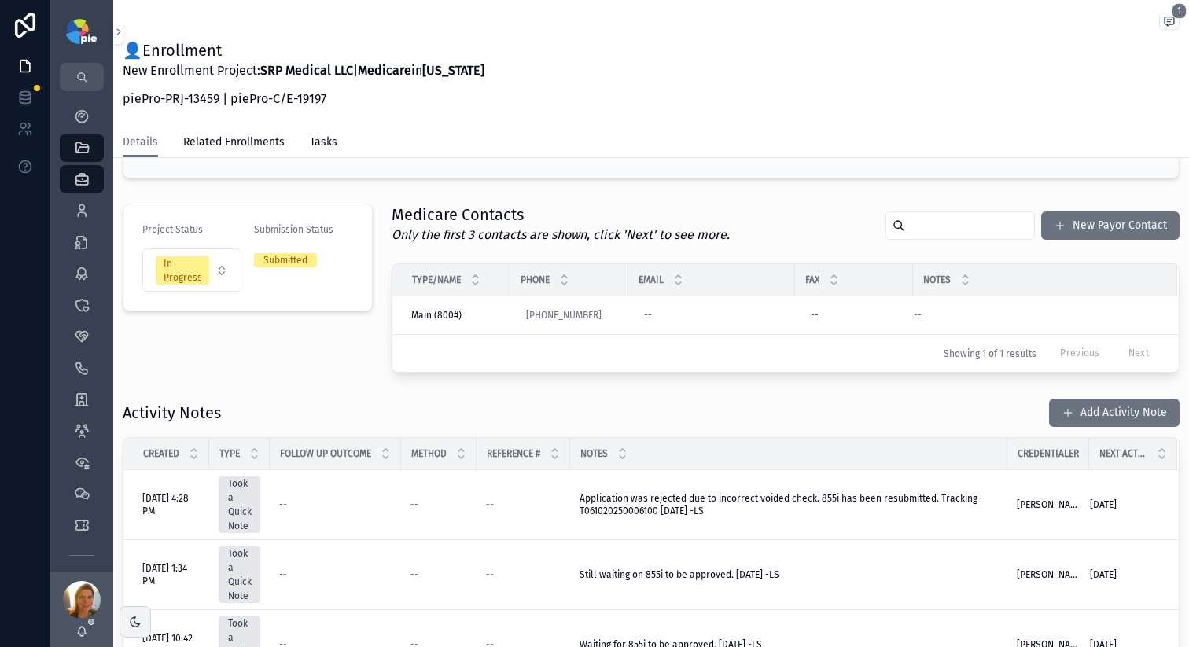
click at [541, 125] on div "1 👤Enrollment New Enrollment Project: SRP Medical LLC | Medicare in [US_STATE] …" at bounding box center [651, 63] width 1057 height 127
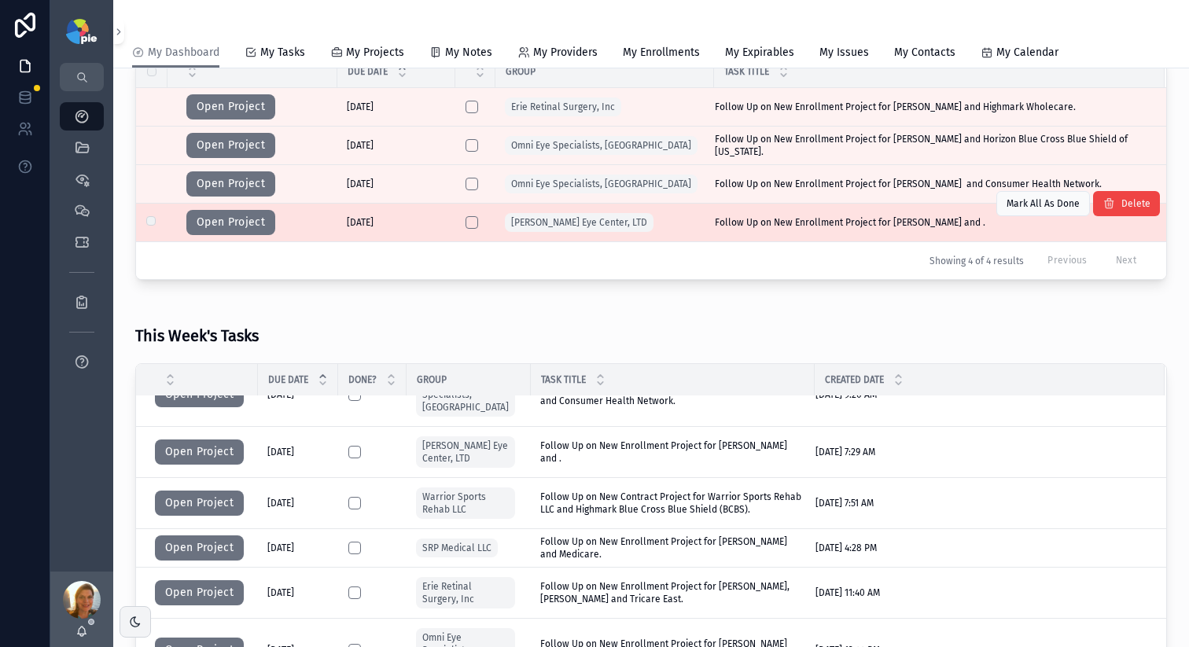
scroll to position [279, 0]
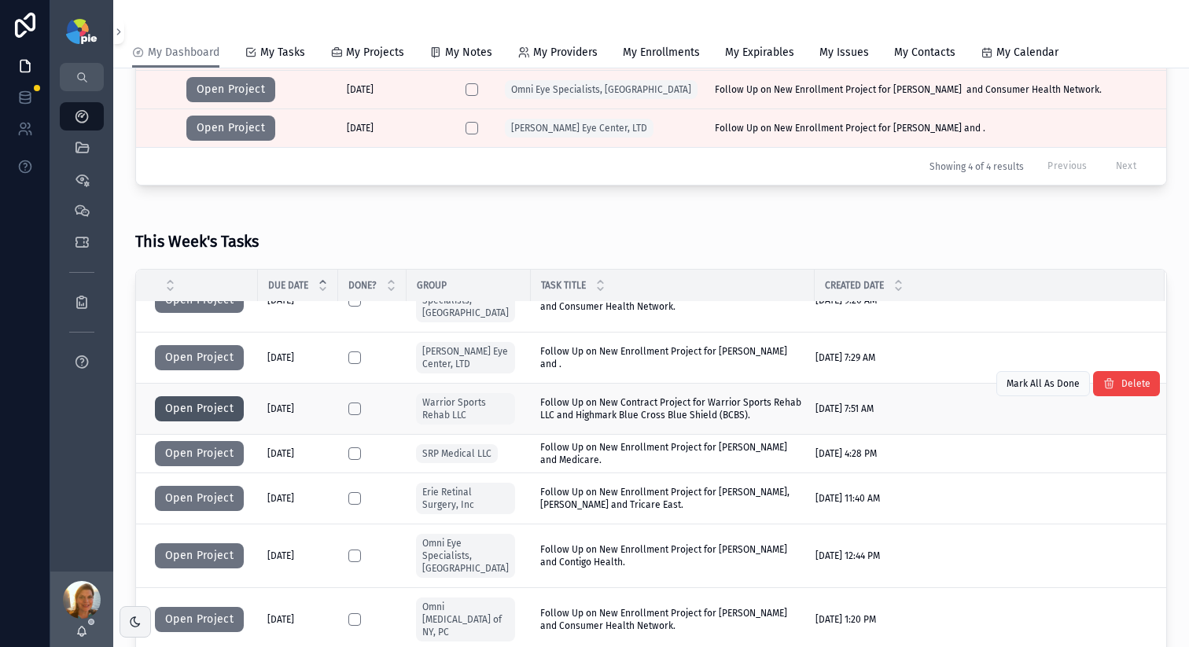
click at [232, 396] on button "Open Project" at bounding box center [199, 408] width 89 height 25
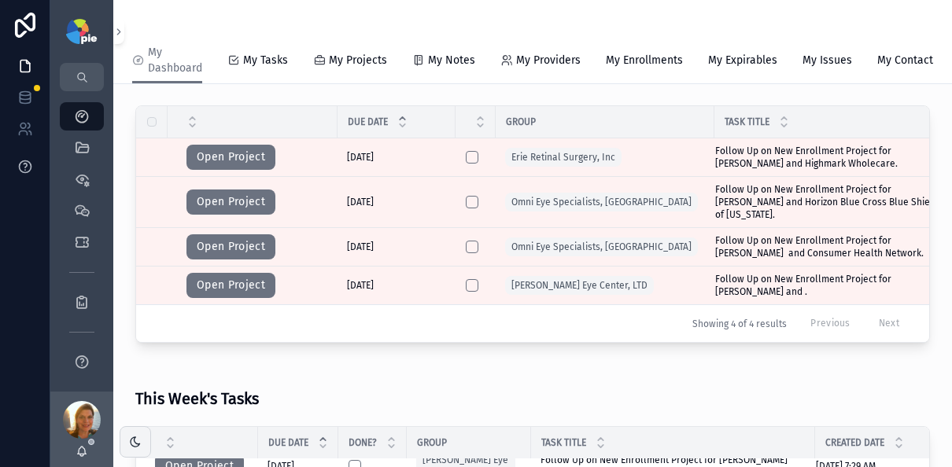
scroll to position [178, 0]
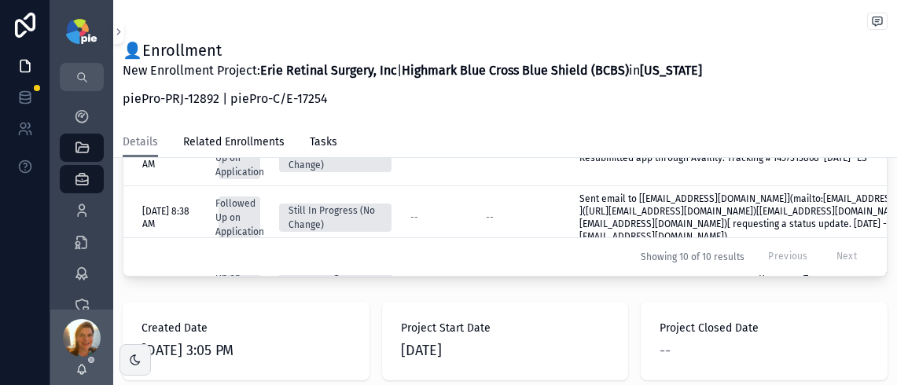
scroll to position [860, 0]
